Goal: Transaction & Acquisition: Purchase product/service

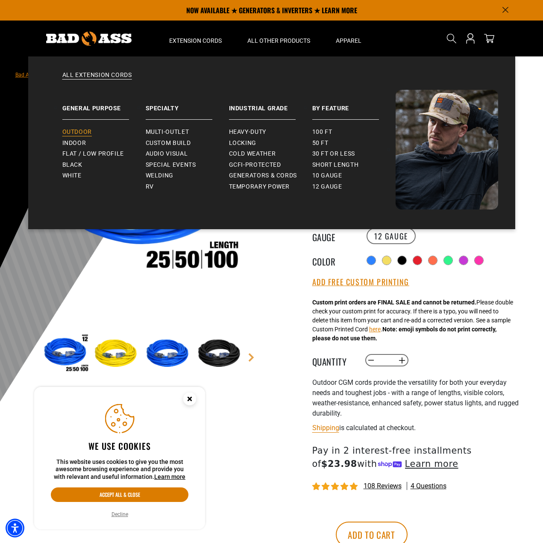
click at [88, 131] on span "Outdoor" at bounding box center [76, 132] width 29 height 8
